Goal: Register for event/course

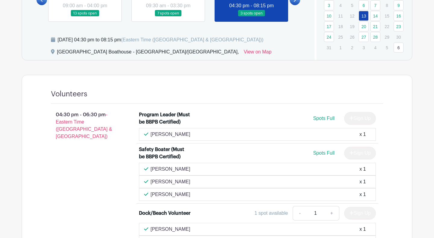
scroll to position [257, 0]
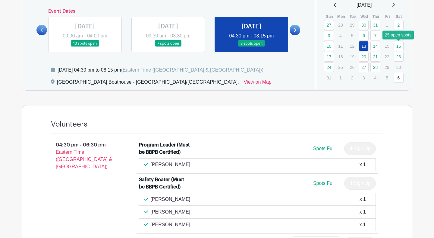
click at [399, 46] on link "16" at bounding box center [399, 46] width 10 height 10
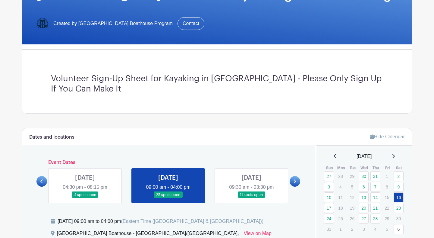
scroll to position [188, 0]
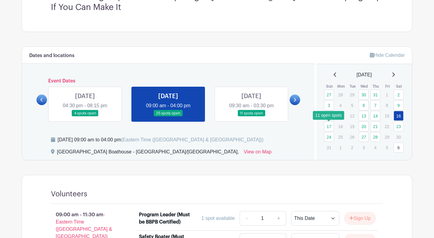
click at [329, 122] on link "17" at bounding box center [329, 126] width 10 height 10
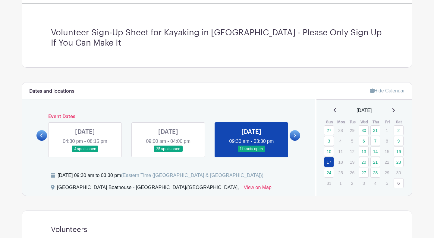
scroll to position [165, 0]
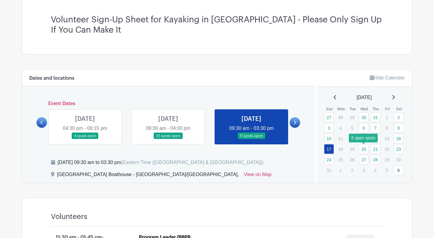
click at [360, 150] on link "20" at bounding box center [364, 149] width 10 height 10
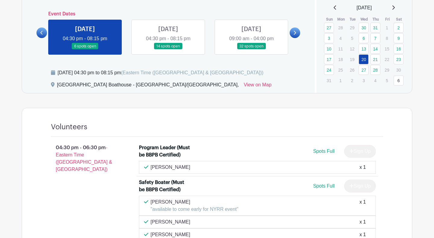
scroll to position [205, 0]
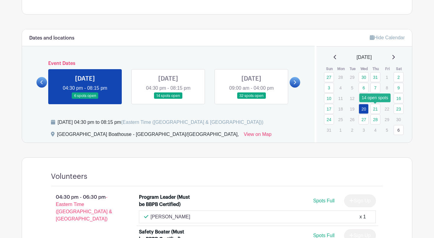
click at [376, 106] on link "21" at bounding box center [376, 109] width 10 height 10
